Goal: Obtain resource: Obtain resource

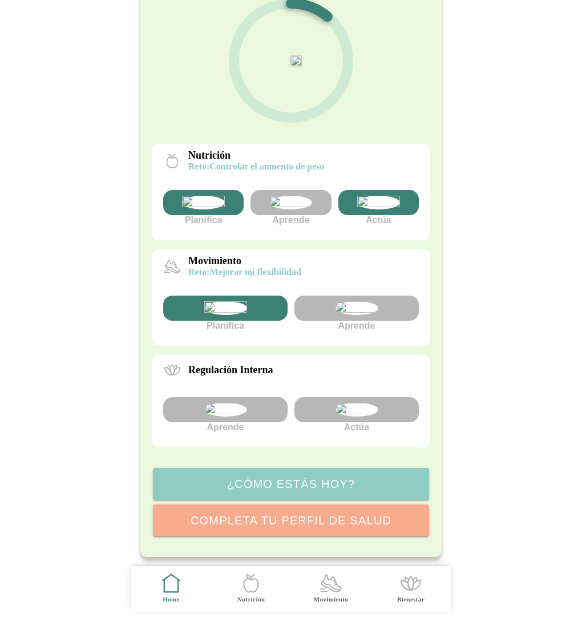
scroll to position [206, 0]
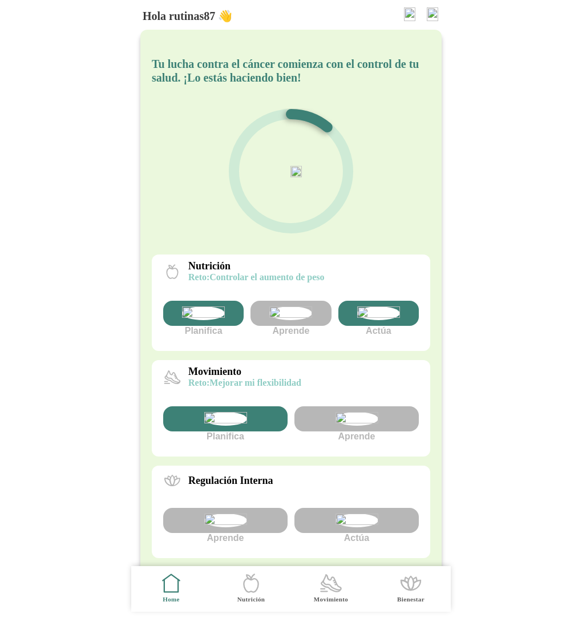
click at [282, 320] on img at bounding box center [290, 313] width 43 height 14
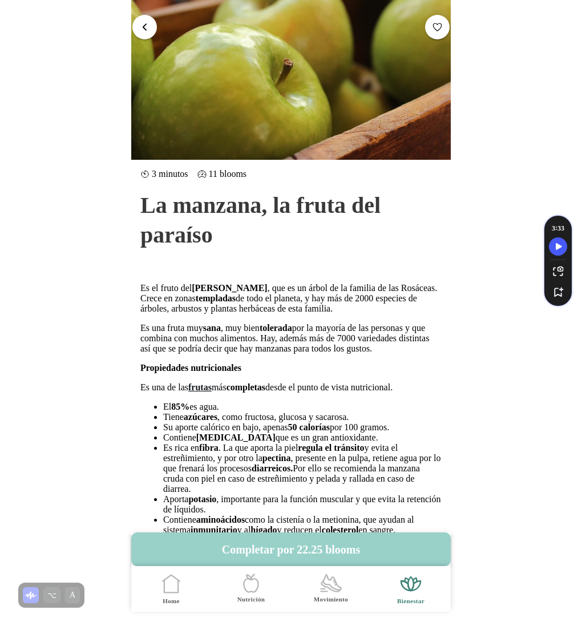
click at [332, 551] on button "Completar por 22.25 blooms" at bounding box center [290, 549] width 319 height 34
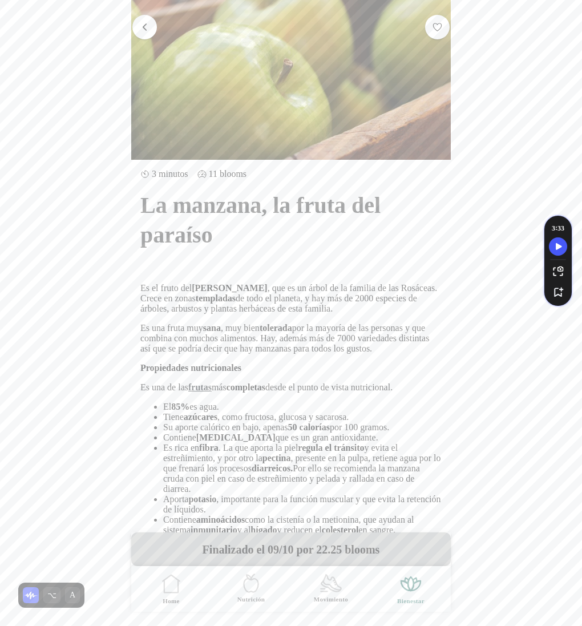
click at [141, 28] on span "button" at bounding box center [144, 27] width 11 height 11
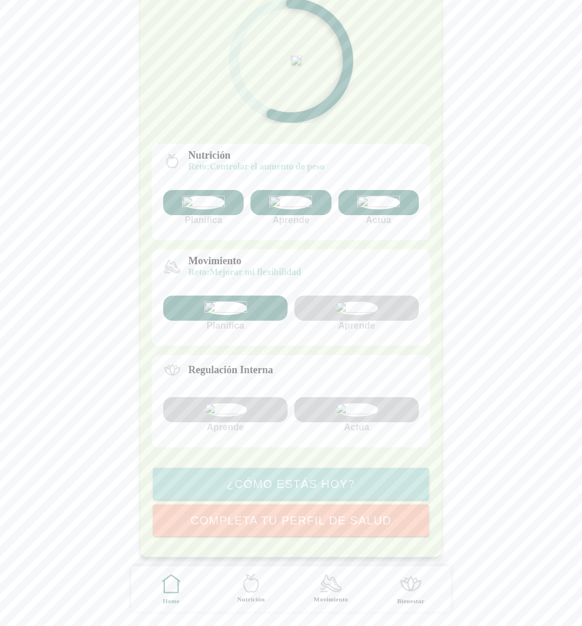
scroll to position [121, 0]
click at [240, 416] on img at bounding box center [225, 410] width 43 height 14
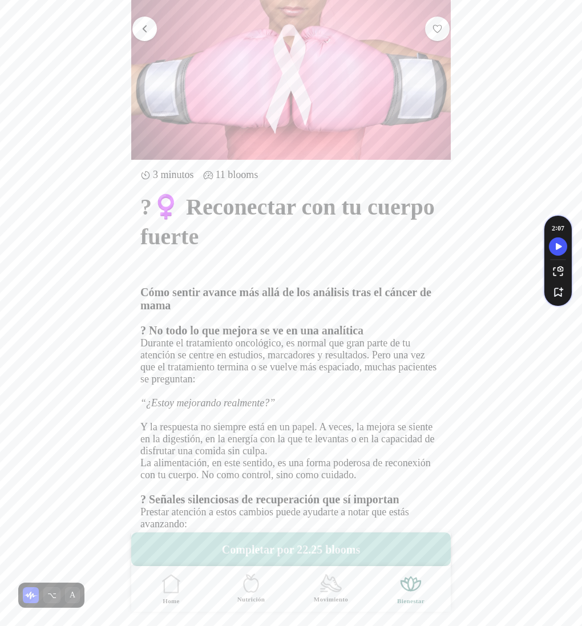
click at [295, 546] on button "Completar por 22.25 blooms" at bounding box center [290, 549] width 319 height 34
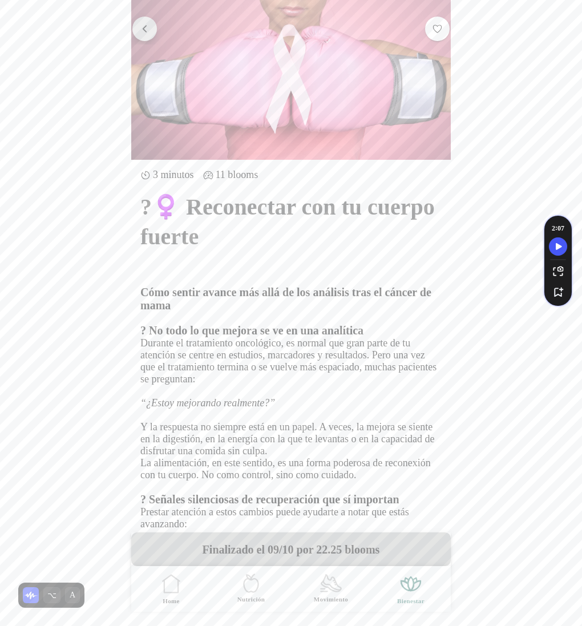
click at [147, 23] on span "button" at bounding box center [144, 28] width 11 height 11
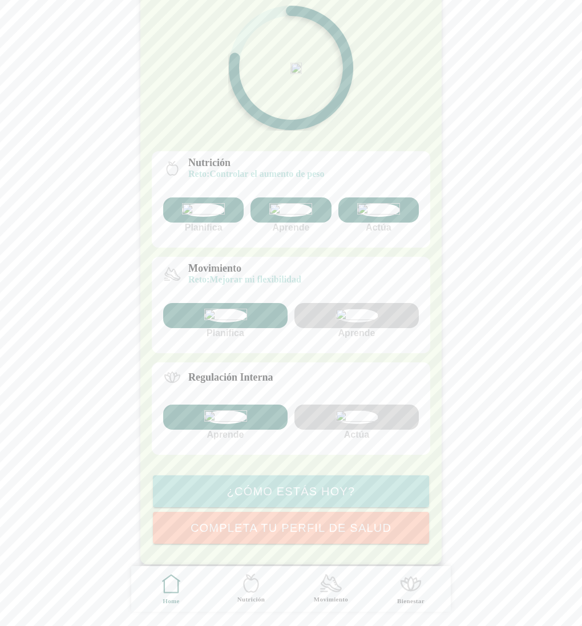
scroll to position [115, 0]
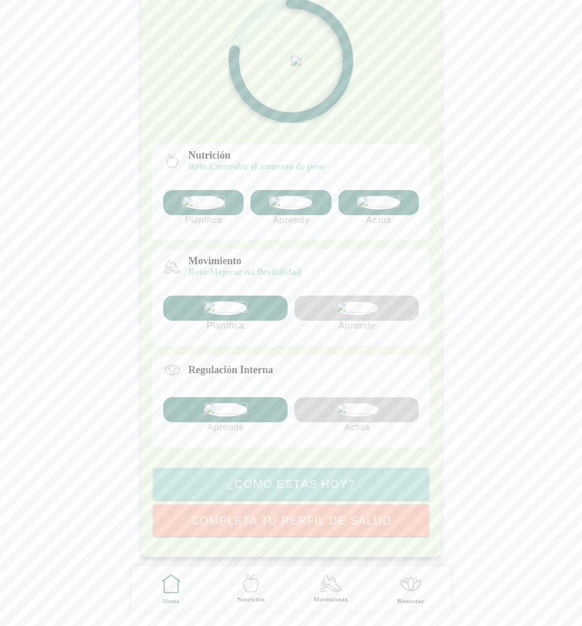
click at [355, 416] on img at bounding box center [356, 410] width 43 height 14
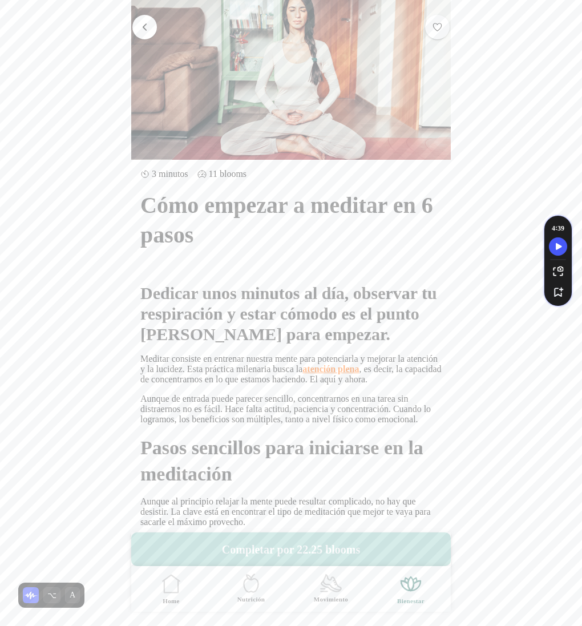
click at [310, 546] on button "Completar por 22.25 blooms" at bounding box center [290, 549] width 319 height 34
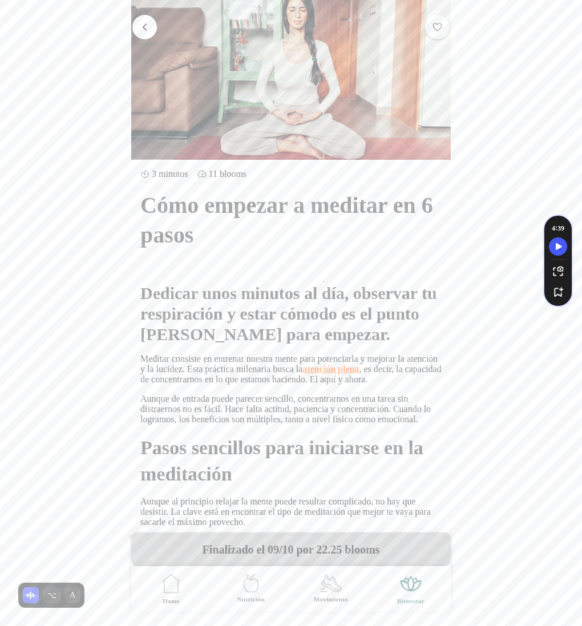
click at [143, 31] on span "button" at bounding box center [144, 27] width 11 height 11
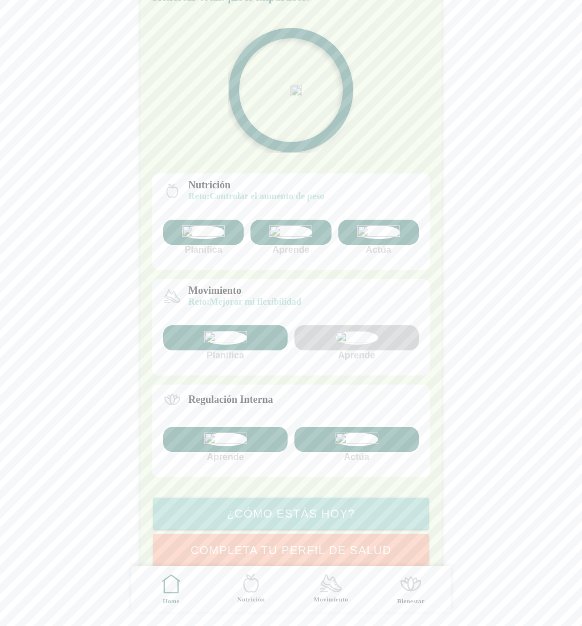
scroll to position [154, 0]
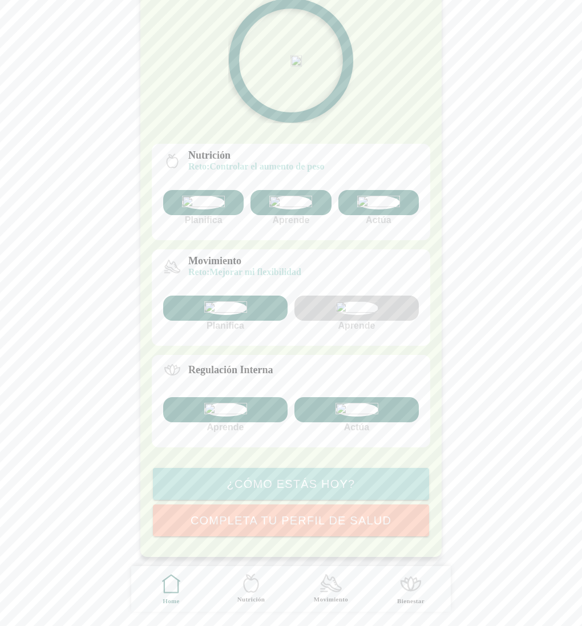
click at [362, 315] on img at bounding box center [356, 308] width 43 height 14
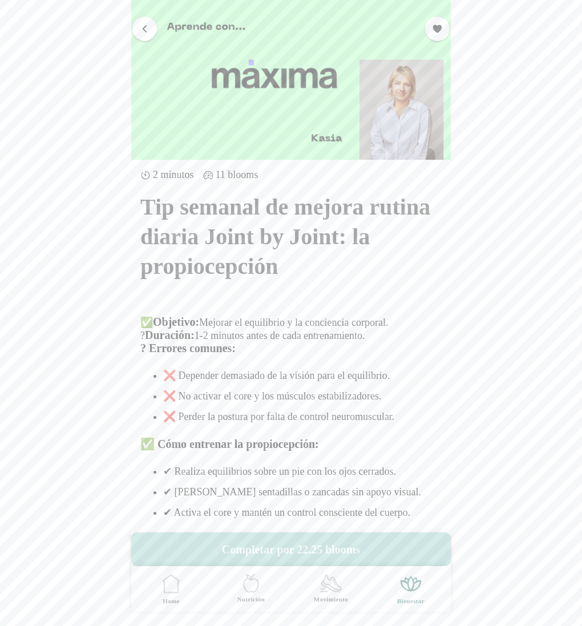
click at [304, 549] on button "Completar por 22.25 blooms" at bounding box center [290, 549] width 319 height 34
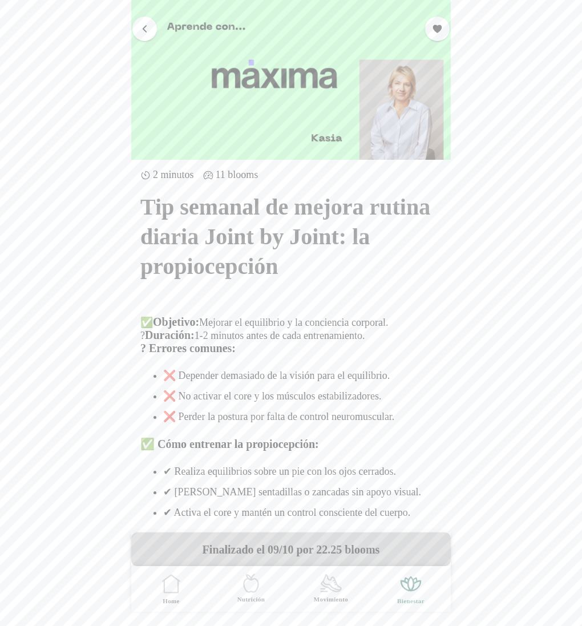
click at [149, 23] on span "button" at bounding box center [144, 28] width 11 height 11
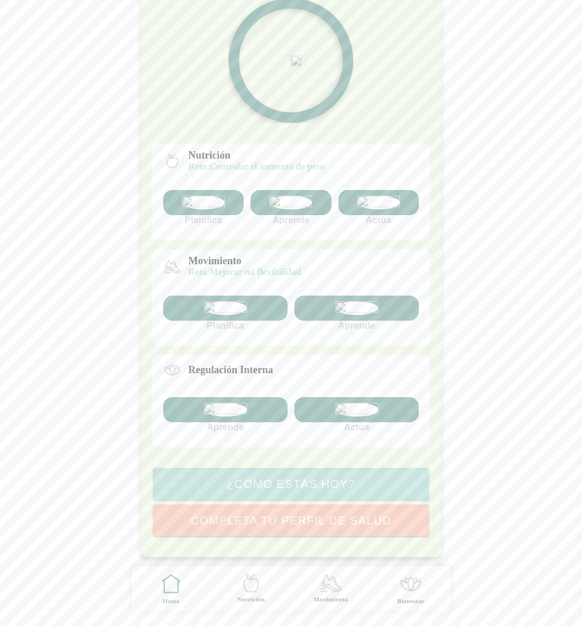
scroll to position [206, 0]
click at [377, 397] on div at bounding box center [356, 409] width 124 height 25
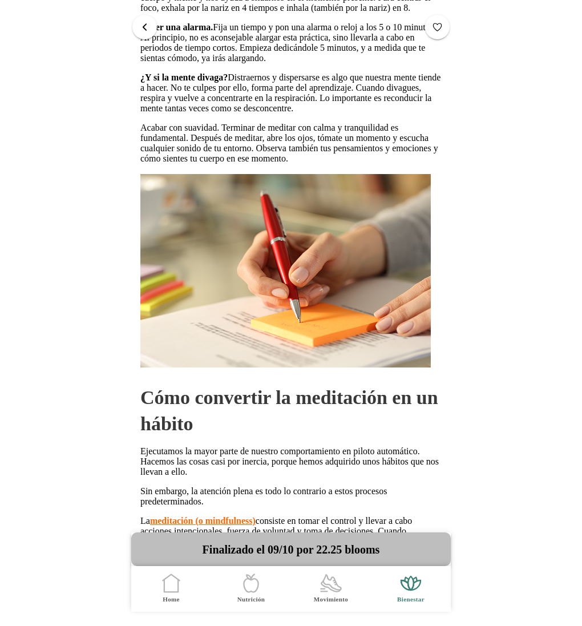
scroll to position [644, 0]
click at [143, 25] on span "button" at bounding box center [144, 27] width 11 height 11
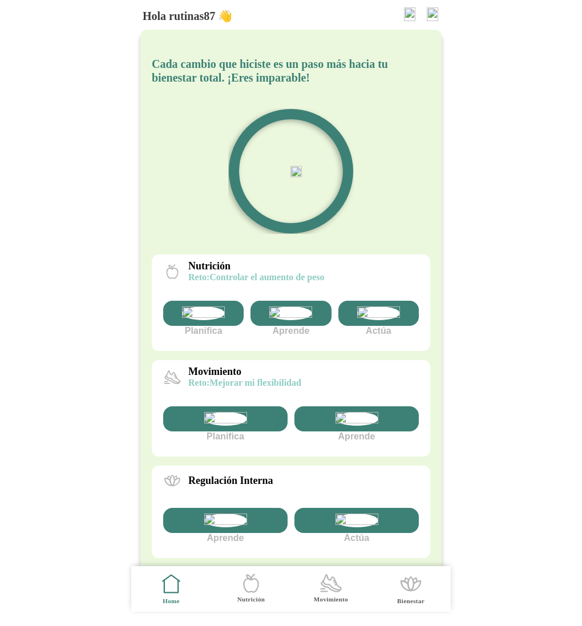
scroll to position [206, 0]
click at [389, 320] on img at bounding box center [378, 313] width 43 height 14
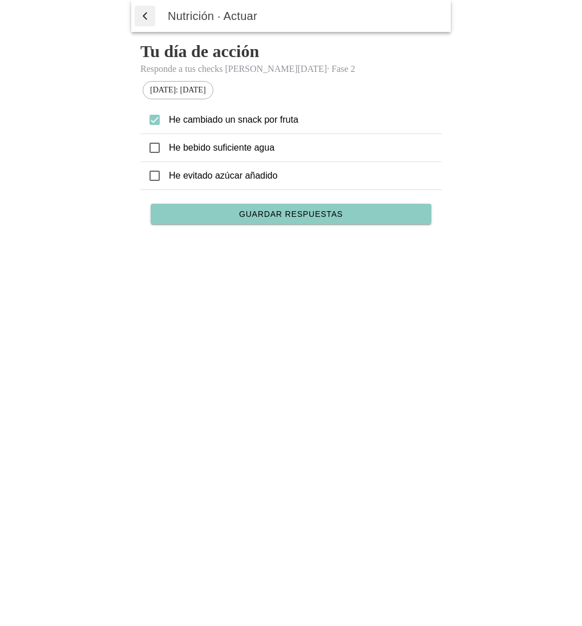
click at [147, 14] on span "button" at bounding box center [144, 15] width 11 height 17
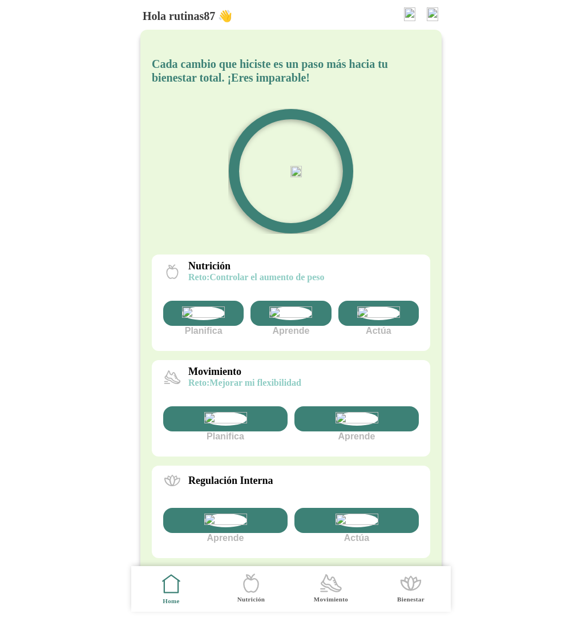
click at [302, 320] on img at bounding box center [290, 313] width 43 height 14
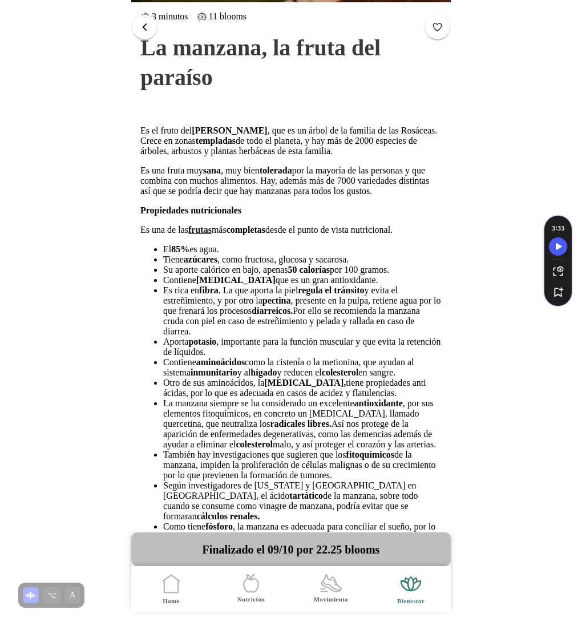
scroll to position [165, 0]
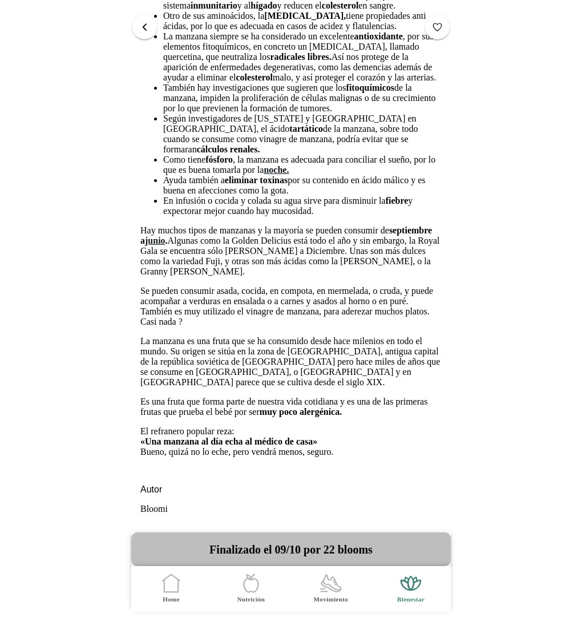
scroll to position [654, 0]
click at [143, 33] on button "button" at bounding box center [144, 27] width 25 height 25
